Goal: Information Seeking & Learning: Learn about a topic

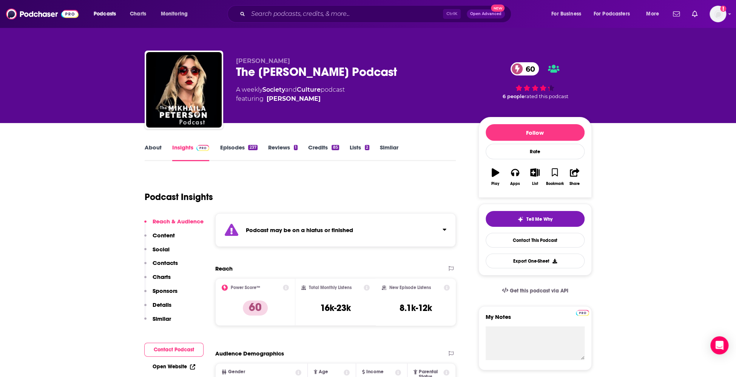
click at [348, 8] on div "Ctrl K Open Advanced New" at bounding box center [369, 13] width 284 height 17
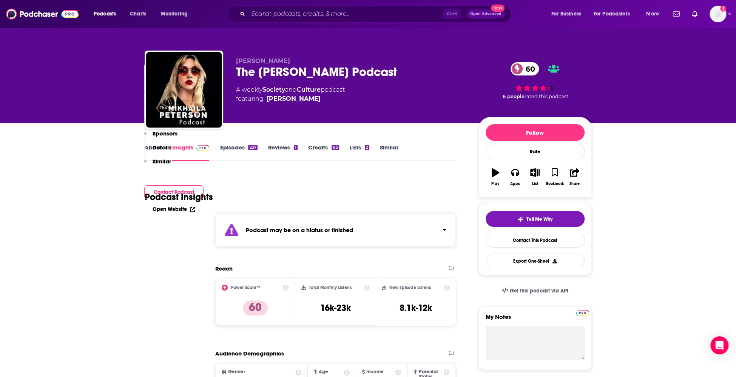
scroll to position [330, 0]
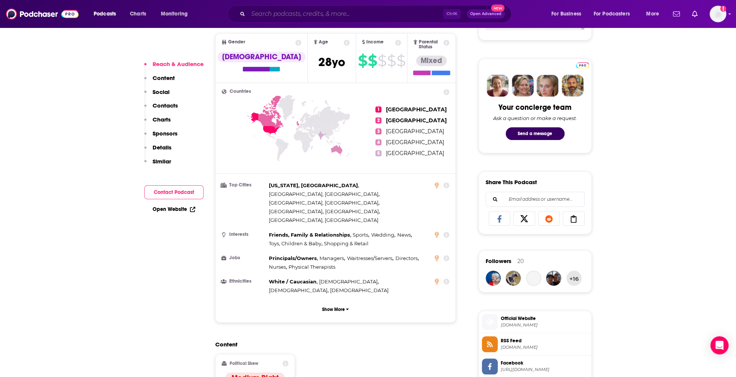
click at [342, 11] on input "Search podcasts, credits, & more..." at bounding box center [345, 14] width 195 height 12
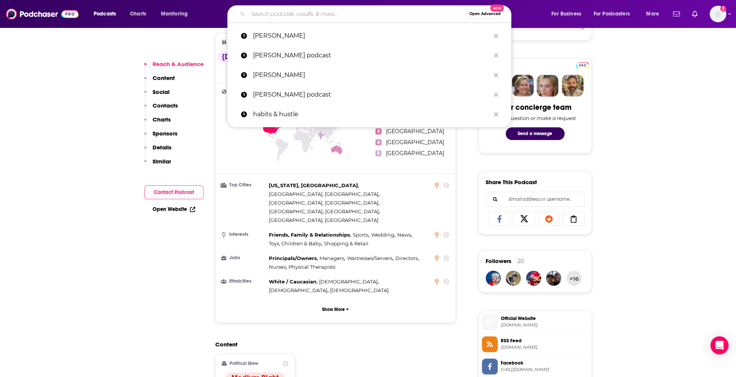
click at [342, 11] on input "Search podcasts, credits, & more..." at bounding box center [357, 14] width 218 height 12
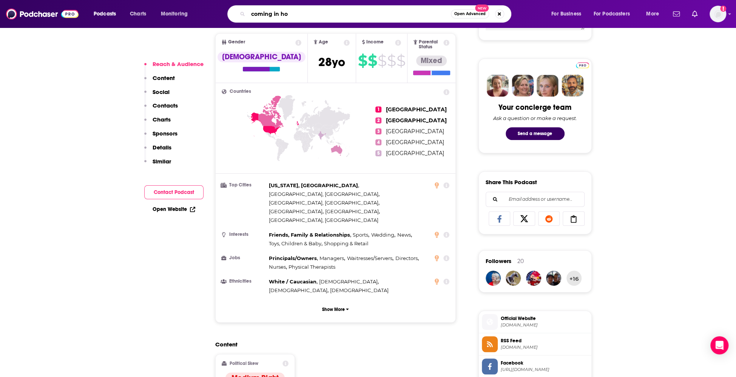
type input "coming in hot"
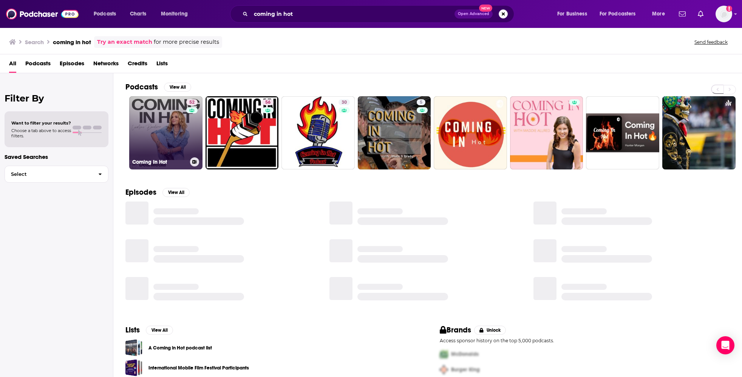
click at [167, 117] on link "52 Coming In Hot" at bounding box center [165, 132] width 73 height 73
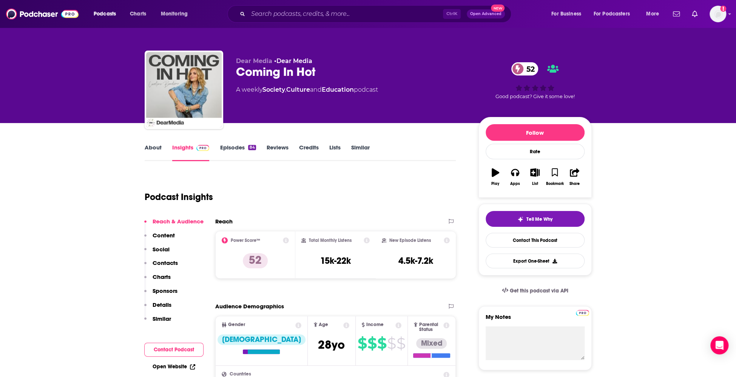
click at [243, 151] on link "Episodes 84" at bounding box center [238, 152] width 36 height 17
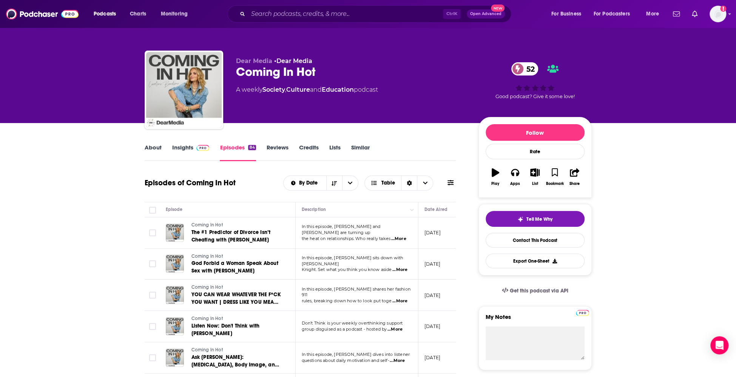
click at [176, 150] on link "Insights" at bounding box center [190, 152] width 37 height 17
